Goal: Find specific page/section: Find specific page/section

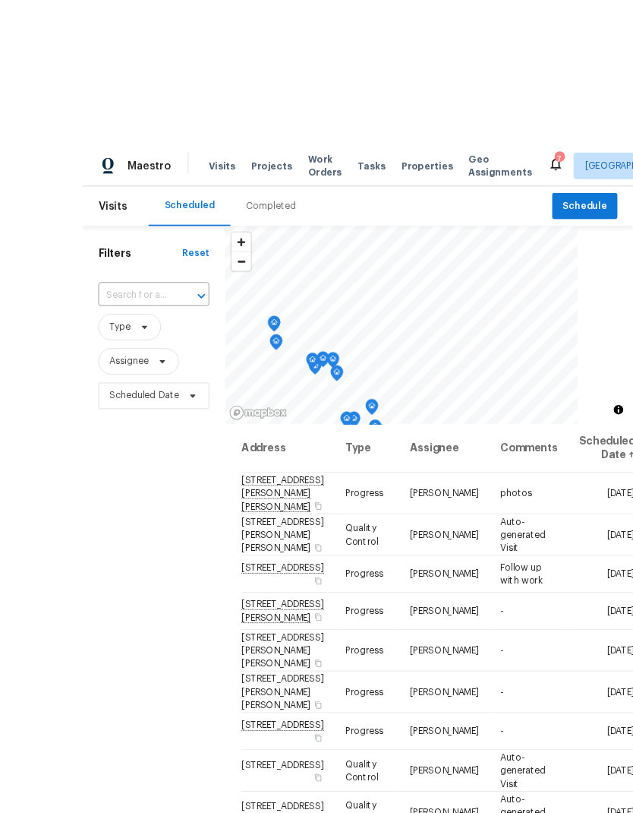
scroll to position [1, 0]
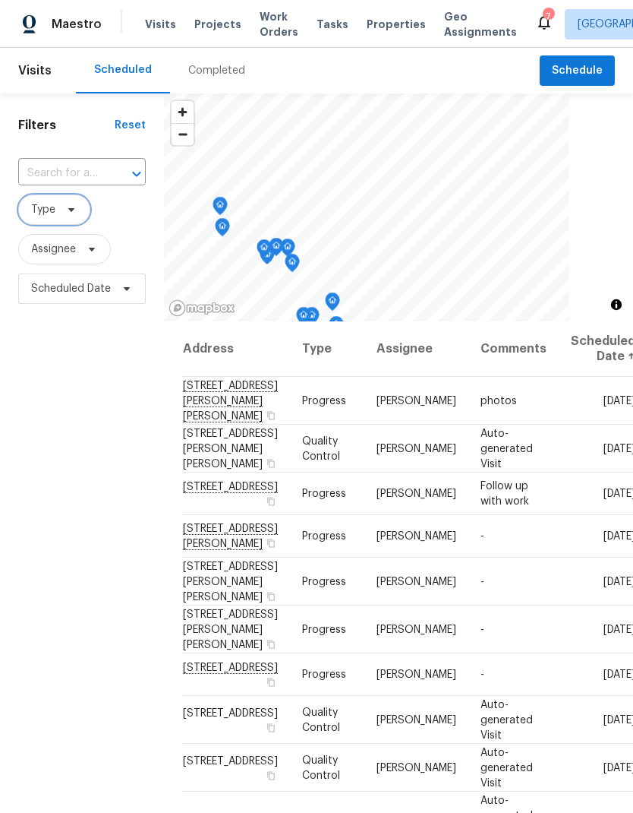
click at [71, 207] on icon at bounding box center [71, 210] width 12 height 12
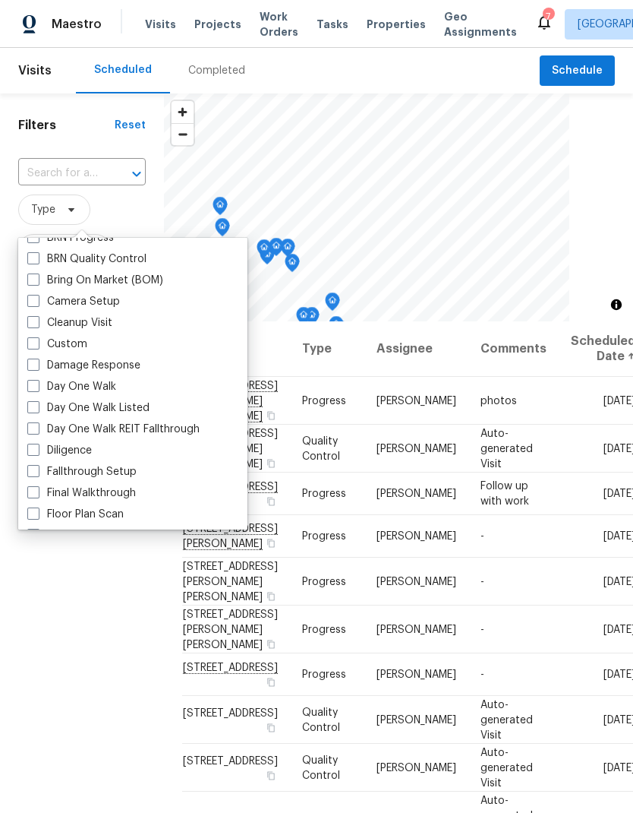
scroll to position [167, 0]
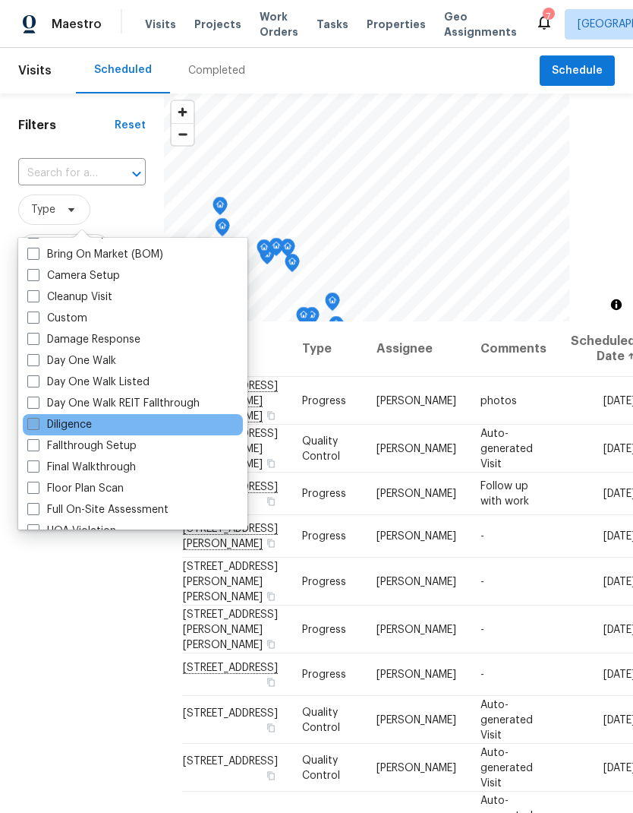
click at [36, 418] on span at bounding box center [33, 424] width 12 height 12
click at [36, 417] on input "Diligence" at bounding box center [32, 422] width 10 height 10
checkbox input "true"
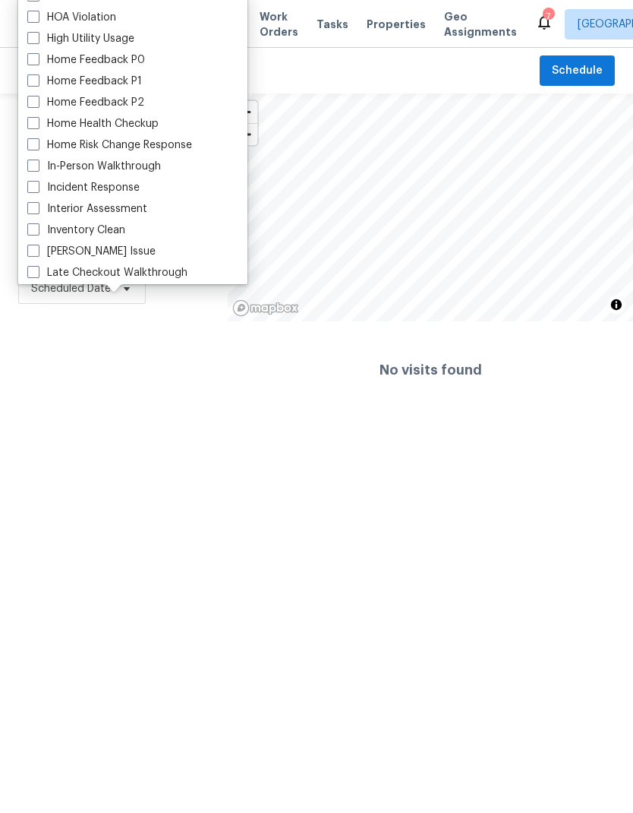
scroll to position [452, 0]
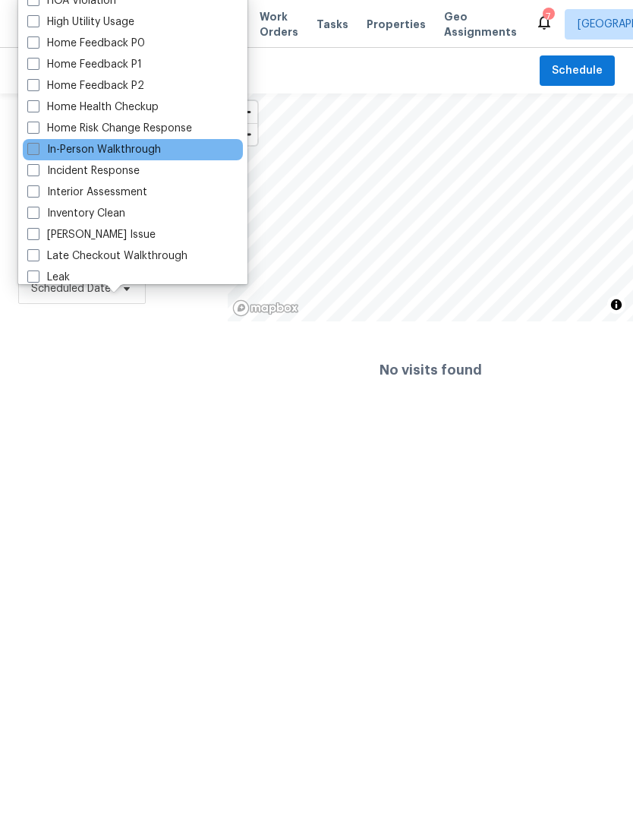
click at [36, 149] on span at bounding box center [33, 149] width 12 height 12
click at [36, 149] on input "In-Person Walkthrough" at bounding box center [32, 147] width 10 height 10
checkbox input "true"
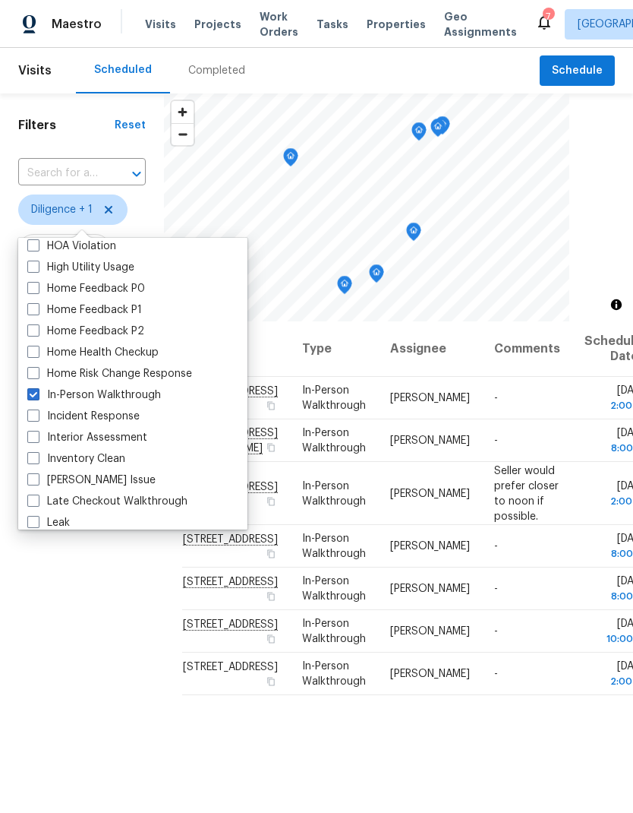
click at [110, 599] on div "Filters Reset ​ Diligence + 1 Assignee Scheduled Date" at bounding box center [82, 532] width 164 height 878
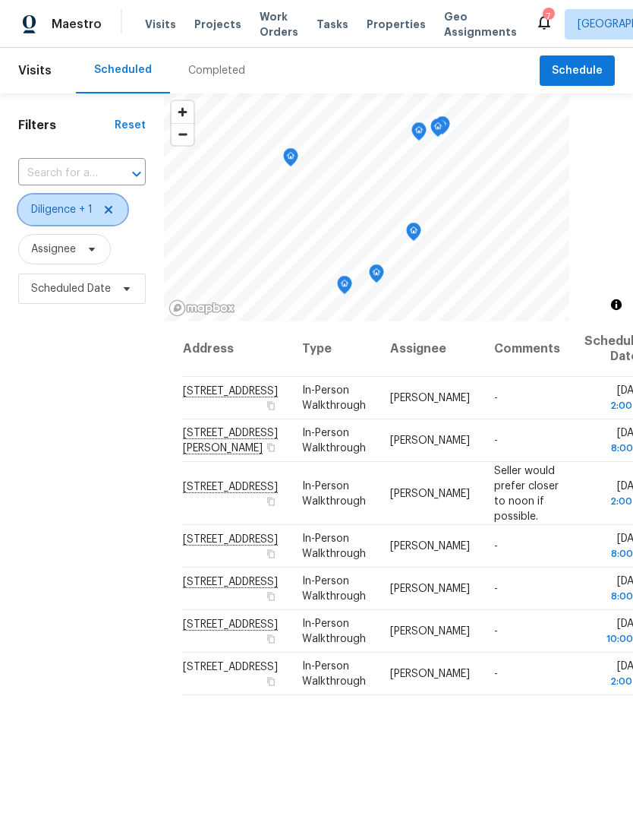
click at [69, 207] on span "Diligence + 1" at bounding box center [62, 209] width 62 height 15
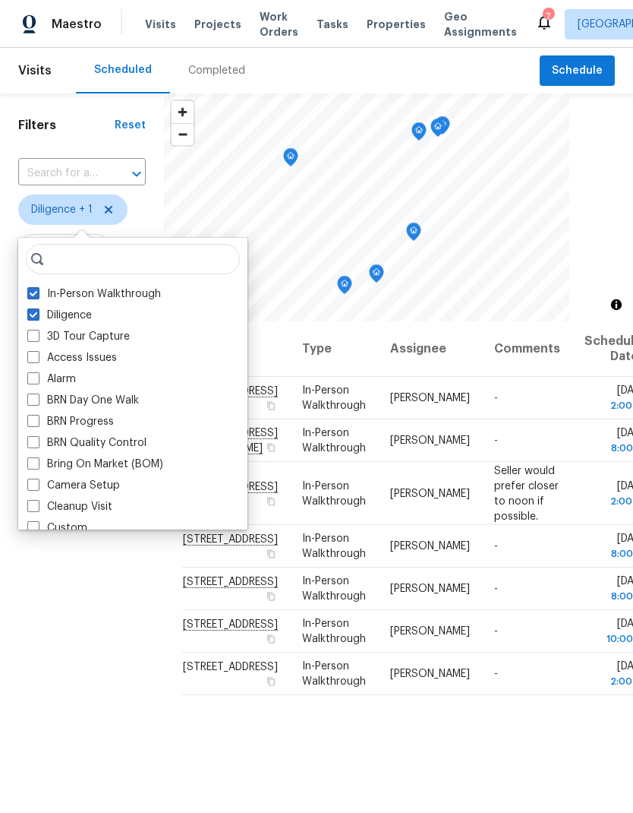
click at [80, 125] on h1 "Filters" at bounding box center [66, 125] width 96 height 15
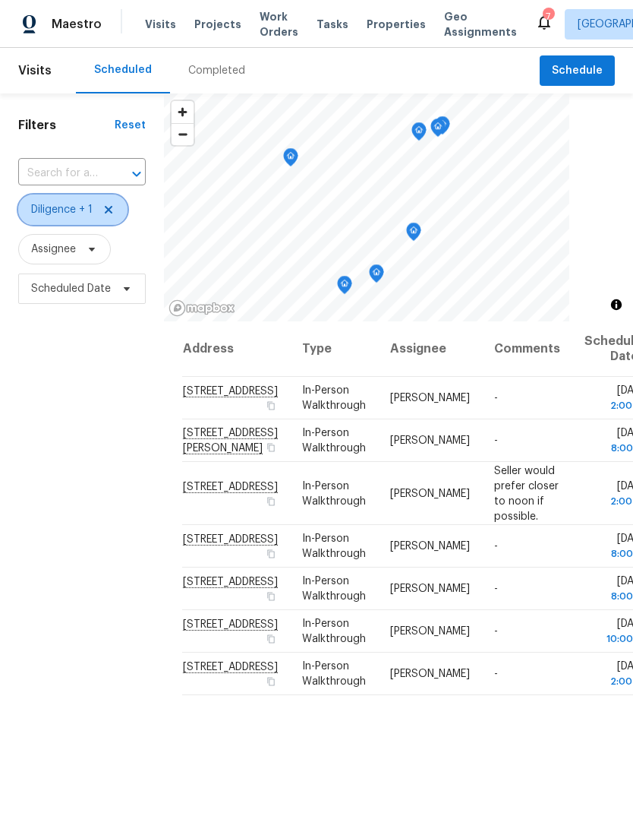
click at [105, 213] on icon at bounding box center [109, 210] width 12 height 12
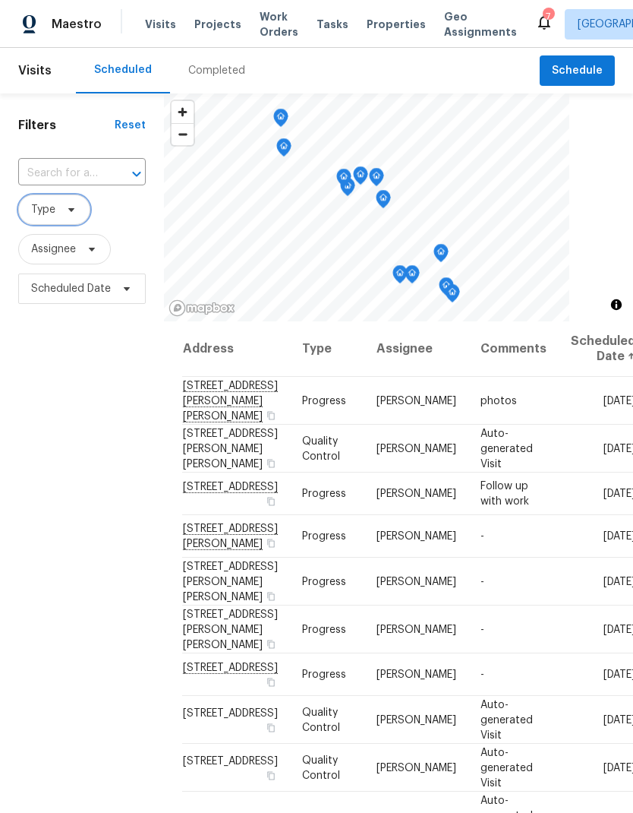
click at [76, 212] on icon at bounding box center [71, 210] width 12 height 12
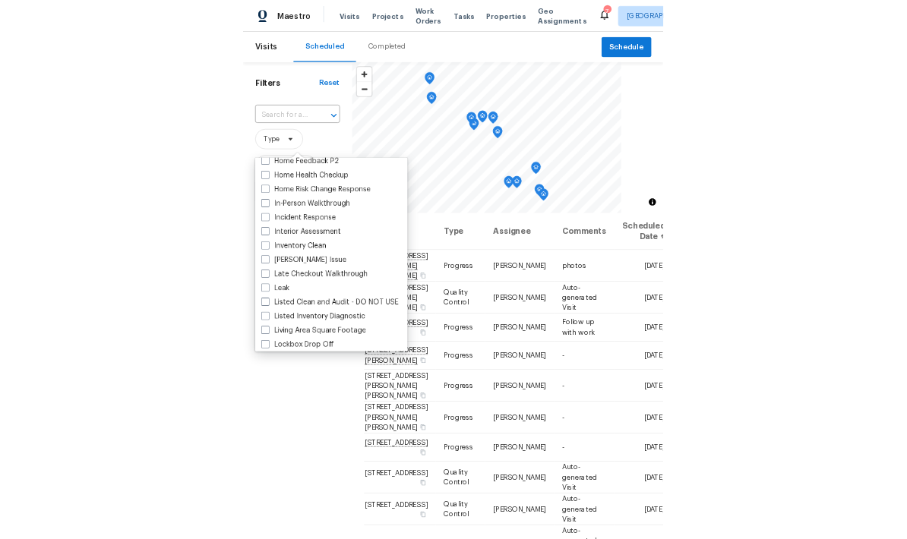
scroll to position [555, 0]
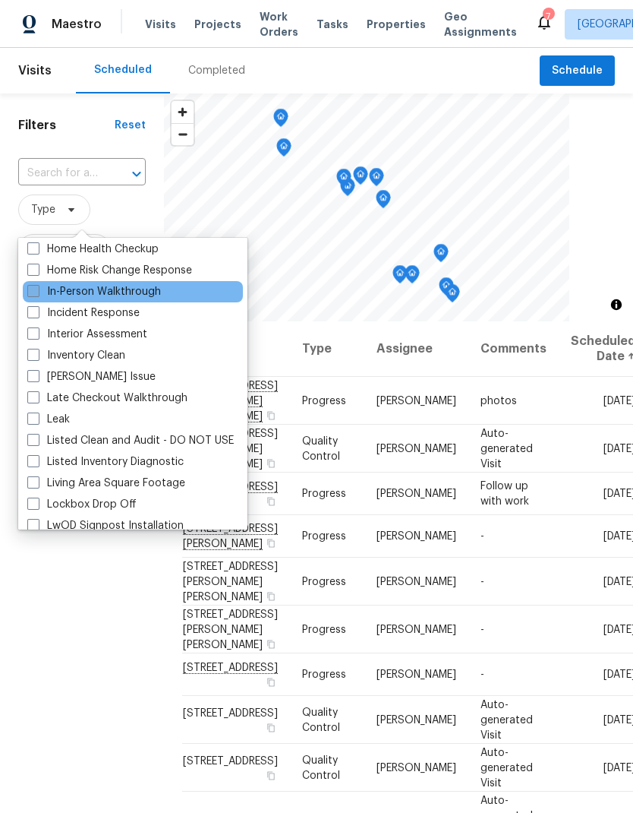
click at [36, 293] on span at bounding box center [33, 291] width 12 height 12
click at [36, 293] on input "In-Person Walkthrough" at bounding box center [32, 289] width 10 height 10
checkbox input "true"
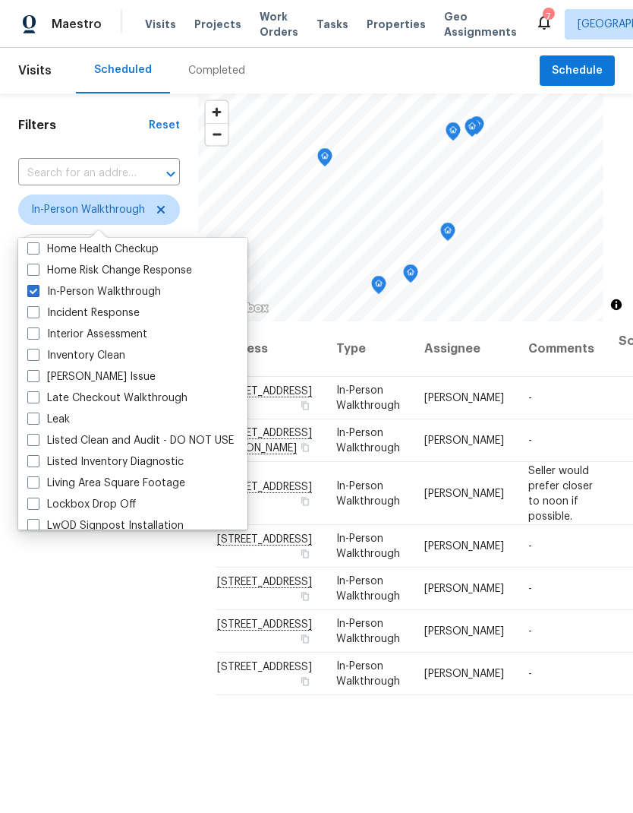
click at [110, 639] on div "Filters Reset ​ In-Person Walkthrough Assignee Scheduled Date" at bounding box center [99, 532] width 198 height 878
